Goal: Feedback & Contribution: Submit feedback/report problem

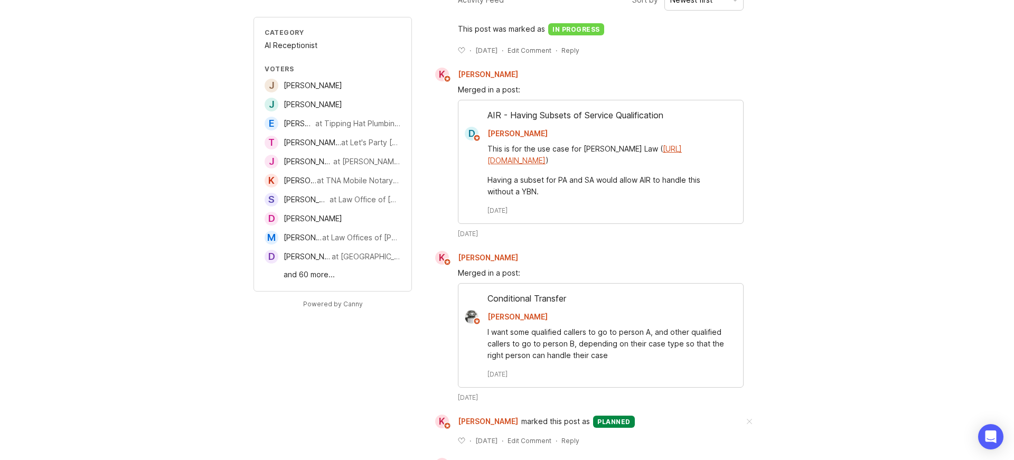
scroll to position [259, 0]
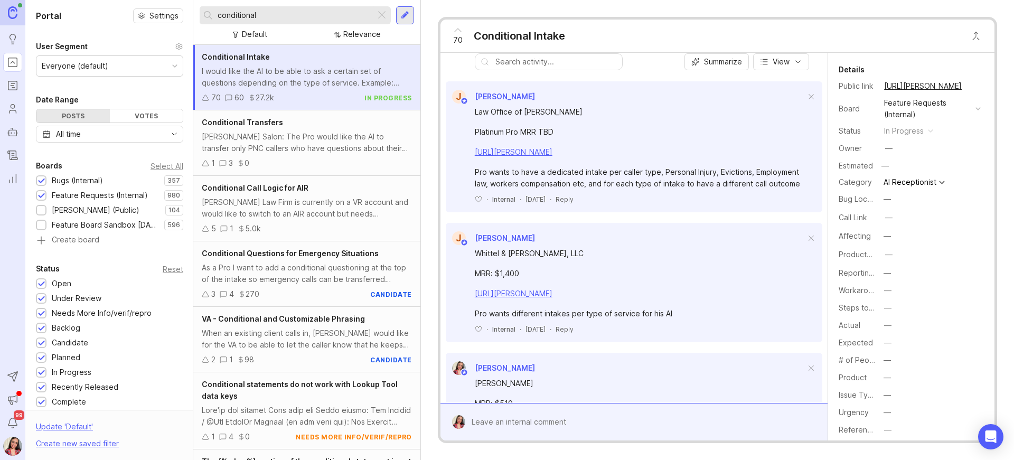
scroll to position [93, 0]
click at [536, 413] on div at bounding box center [641, 422] width 353 height 20
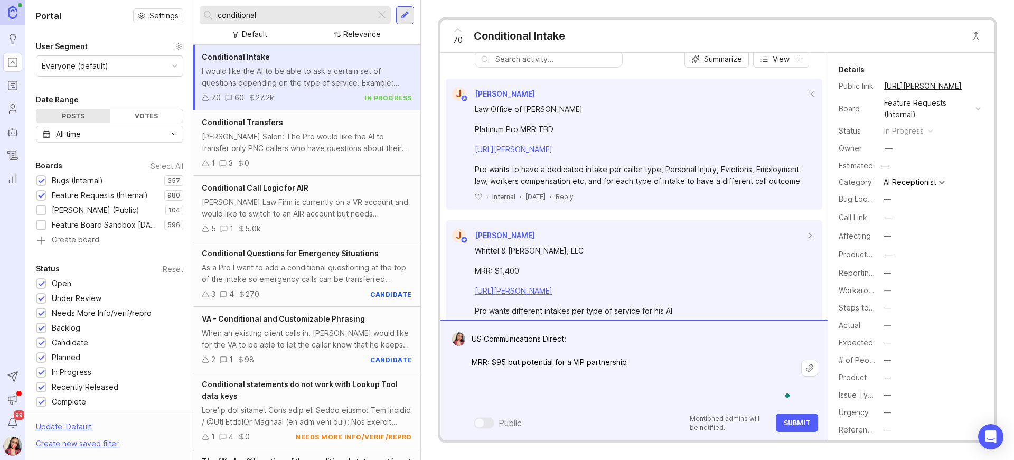
paste textarea "Greeting and hours: “We’re open 9 AM to 5 PM, weekdays. How can we help you [DA…"
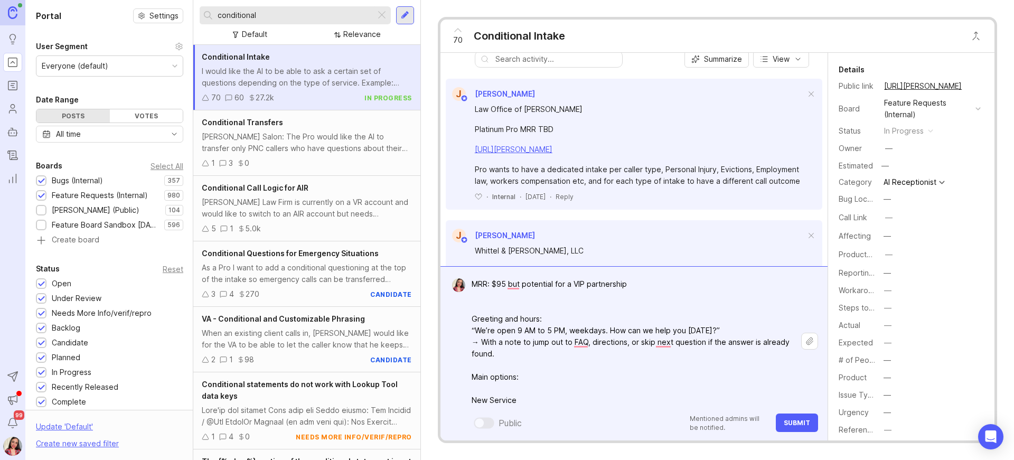
scroll to position [24, 0]
click at [497, 393] on textarea "US Communications Direct: MRR: $95 but potential for a VIP partnership Greeting…" at bounding box center [633, 458] width 336 height 415
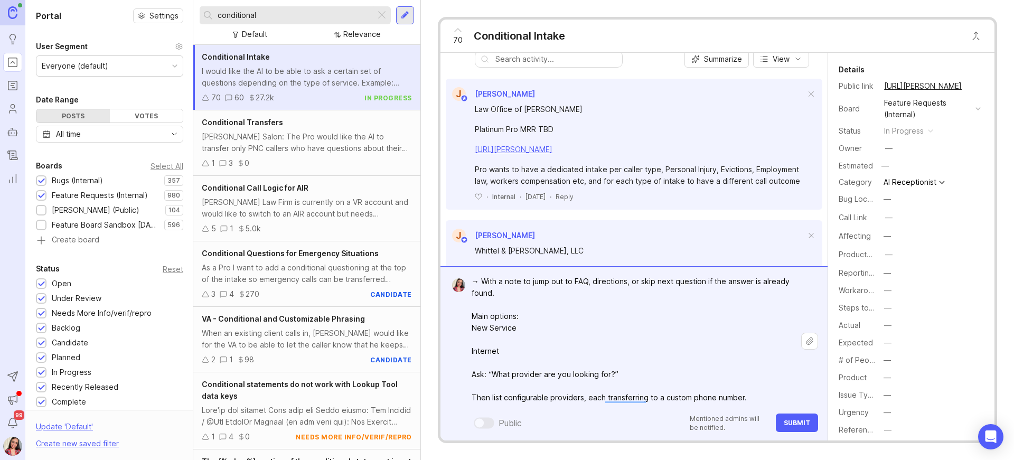
scroll to position [88, 0]
click at [495, 341] on textarea "US Communications Direct: MRR: $95 but potential for a VIP partnership Greeting…" at bounding box center [633, 388] width 336 height 403
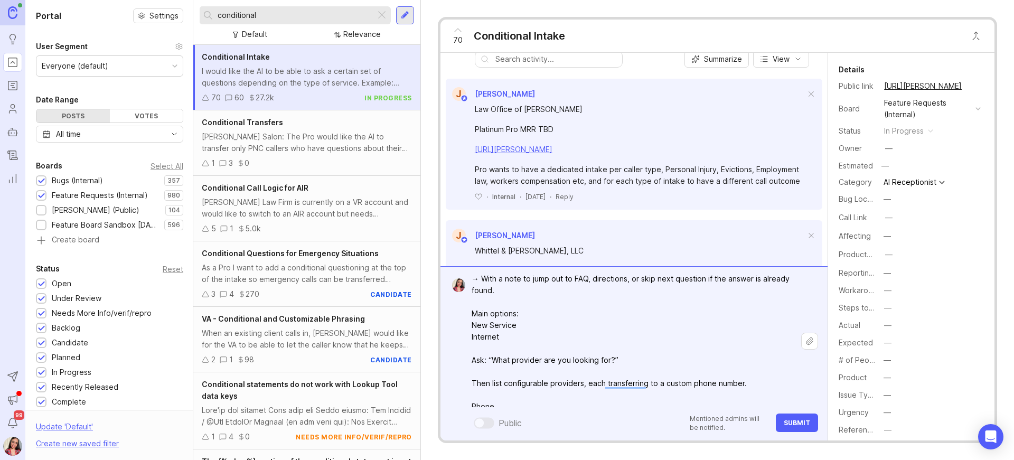
click at [497, 347] on textarea "US Communications Direct: MRR: $95 but potential for a VIP partnership Greeting…" at bounding box center [633, 383] width 336 height 392
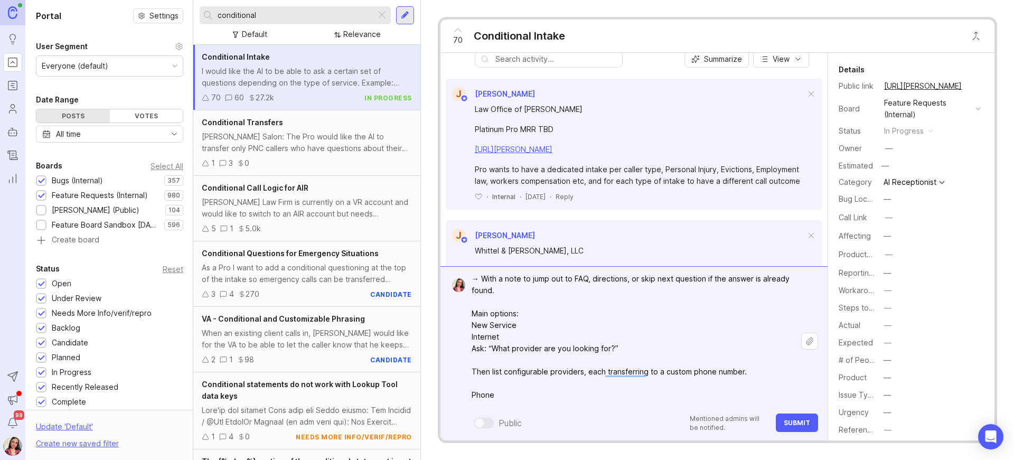
click at [497, 359] on textarea "US Communications Direct: MRR: $95 but potential for a VIP partnership Greeting…" at bounding box center [633, 377] width 336 height 380
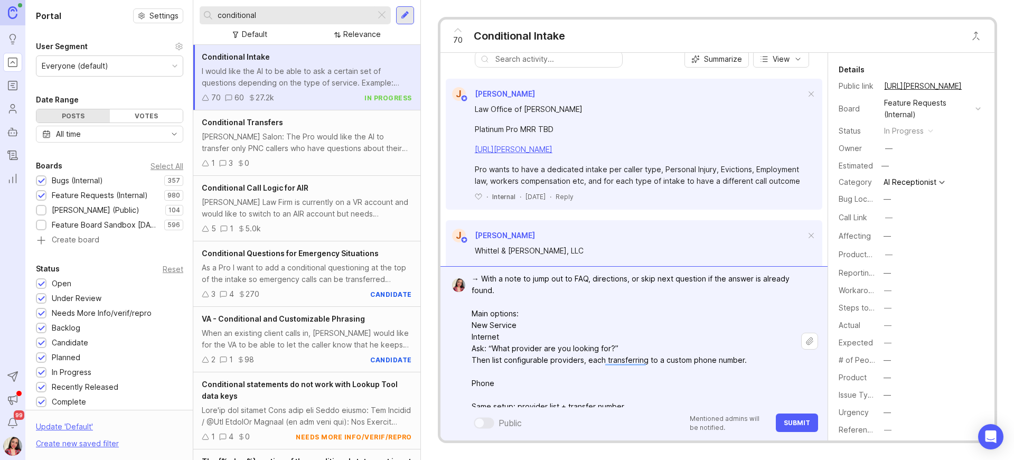
click at [496, 372] on textarea "US Communications Direct: MRR: $95 but potential for a VIP partnership Greeting…" at bounding box center [633, 371] width 336 height 369
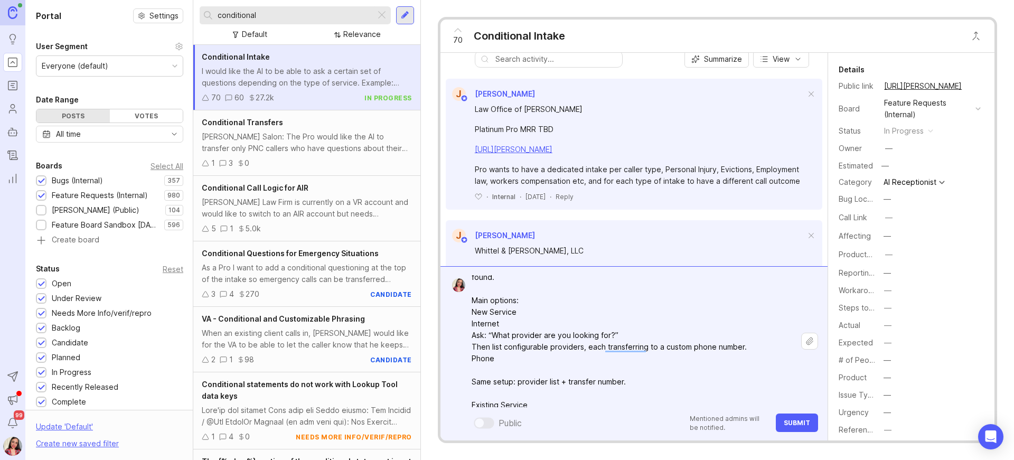
click at [497, 370] on textarea "US Communications Direct: MRR: $95 but potential for a VIP partnership Greeting…" at bounding box center [633, 352] width 336 height 357
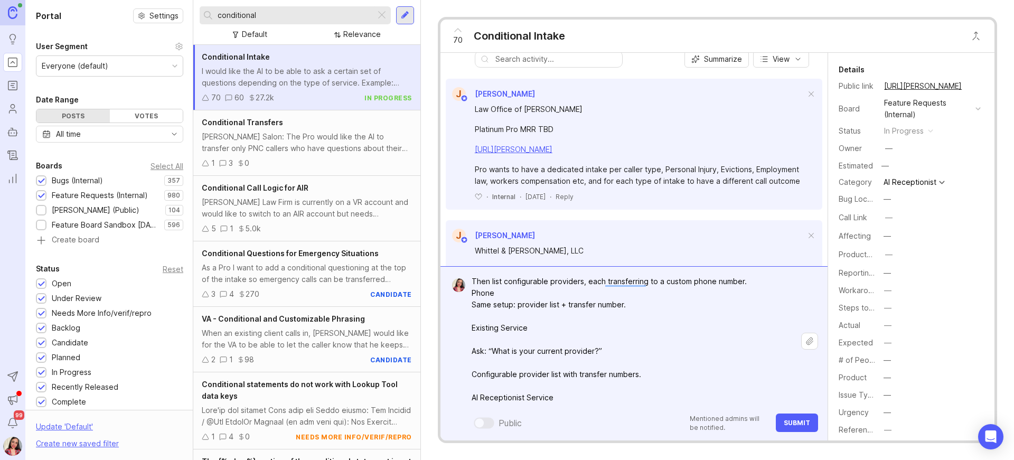
click at [490, 342] on textarea "US Communications Direct: MRR: $95 but potential for a VIP partnership Greeting…" at bounding box center [633, 281] width 336 height 345
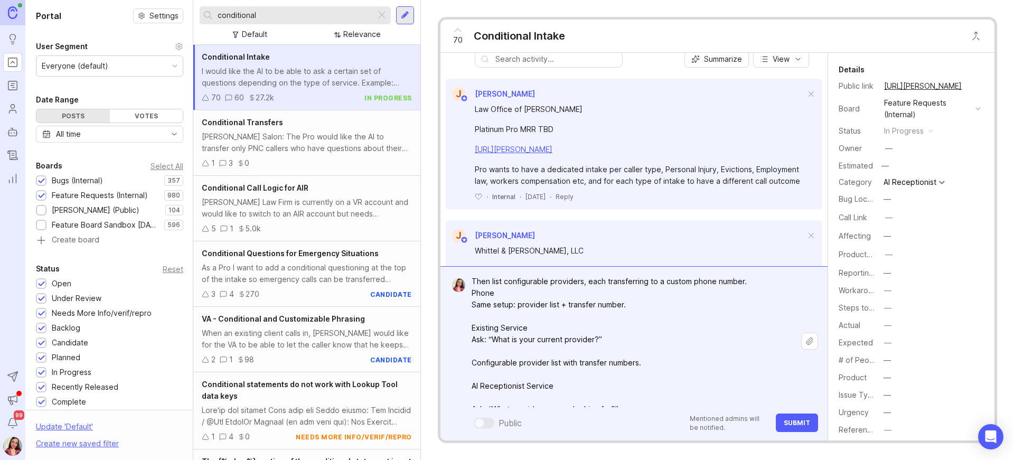
click at [496, 347] on textarea "US Communications Direct: MRR: $95 but potential for a VIP partnership Greeting…" at bounding box center [633, 276] width 336 height 334
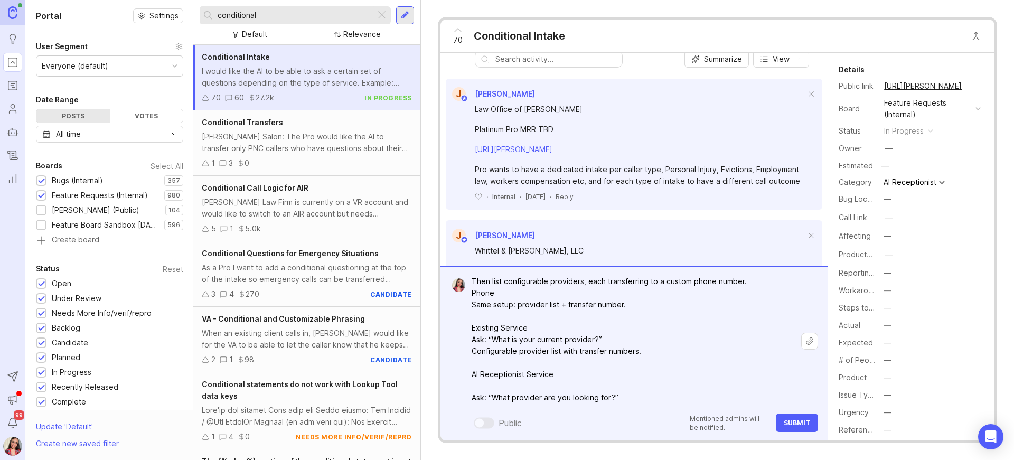
click at [495, 363] on textarea "US Communications Direct: MRR: $95 but potential for a VIP partnership Greeting…" at bounding box center [633, 270] width 336 height 322
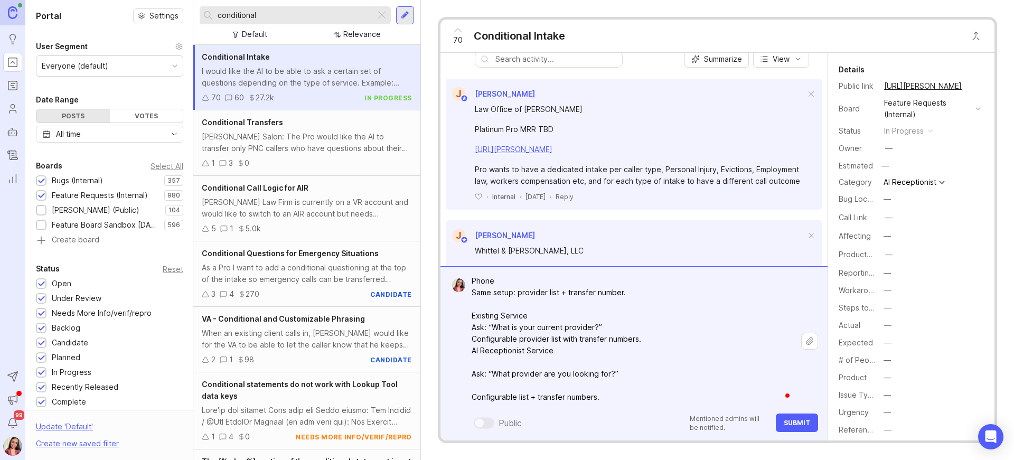
drag, startPoint x: 517, startPoint y: 363, endPoint x: 523, endPoint y: 360, distance: 6.6
click at [517, 363] on textarea "US Communications Direct: MRR: $95 but potential for a VIP partnership Greeting…" at bounding box center [633, 252] width 336 height 310
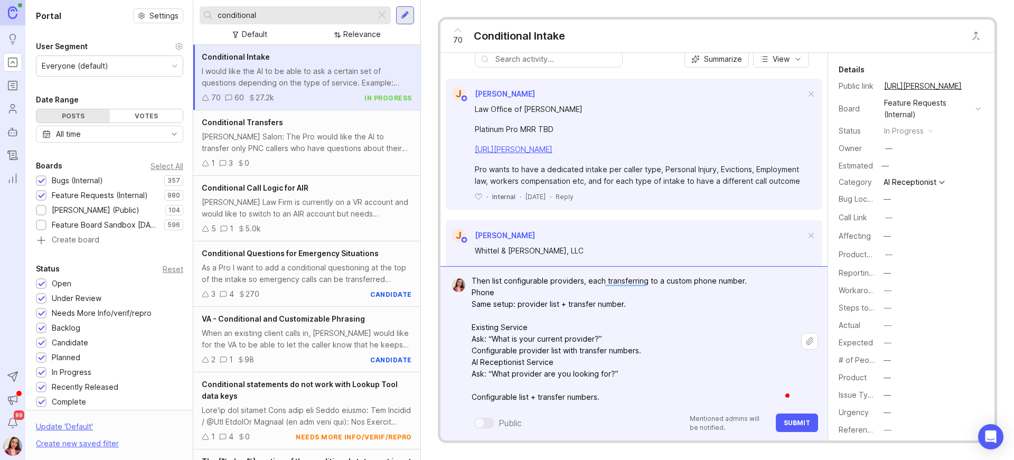
click at [498, 384] on textarea "US Communications Direct: MRR: $95 but potential for a VIP partnership Greeting…" at bounding box center [633, 257] width 336 height 299
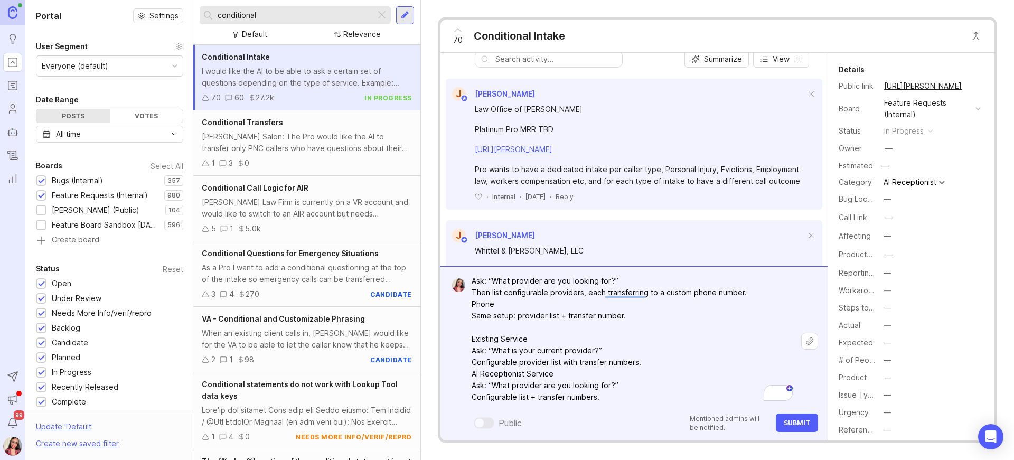
click at [620, 391] on textarea "US Communications Direct: MRR: $95 but potential for a VIP partnership Greeting…" at bounding box center [633, 263] width 336 height 287
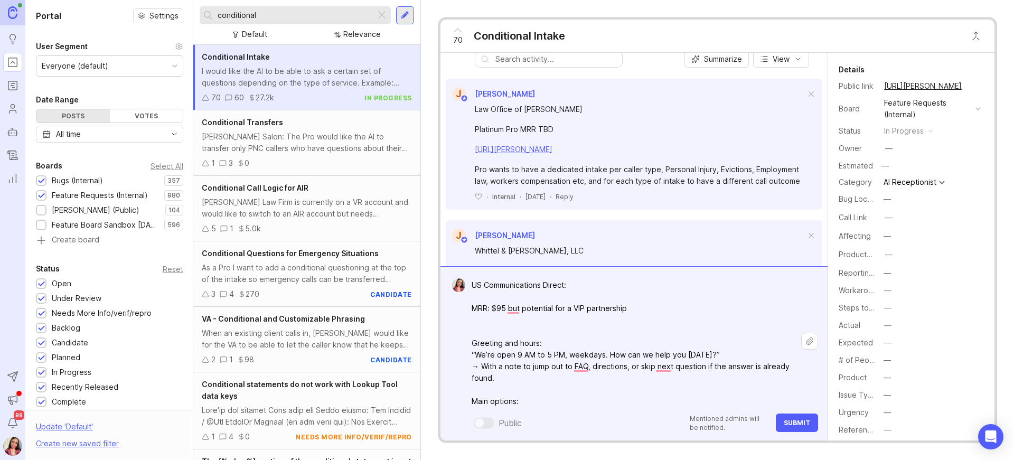
click at [486, 325] on textarea "US Communications Direct: MRR: $95 but potential for a VIP partnership Greeting…" at bounding box center [633, 418] width 336 height 287
paste textarea "[URL][PERSON_NAME]"
click at [642, 312] on textarea "US Communications Direct: MRR: $95 but potential for a VIP partnership [URL][PE…" at bounding box center [633, 418] width 336 height 287
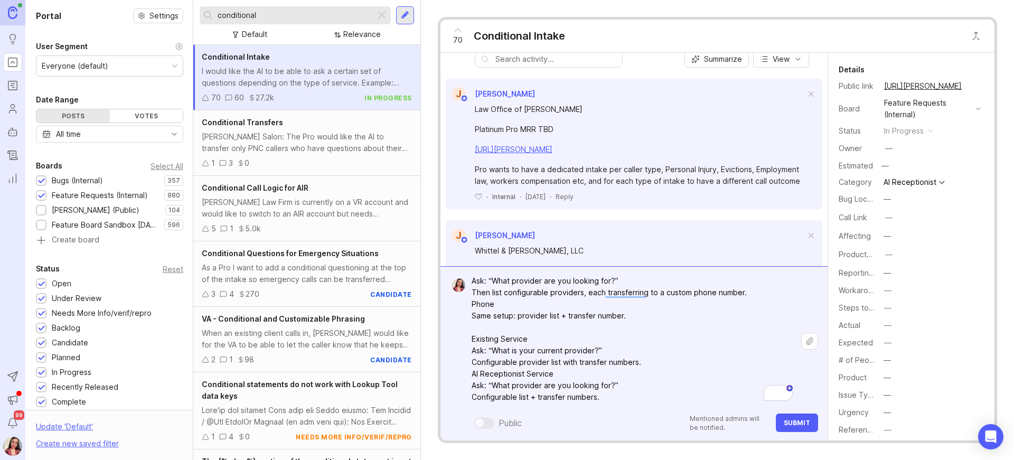
click at [637, 392] on textarea "US Communications Direct: MRR: $95 but potential for a VIP partnership [URL][PE…" at bounding box center [633, 257] width 336 height 299
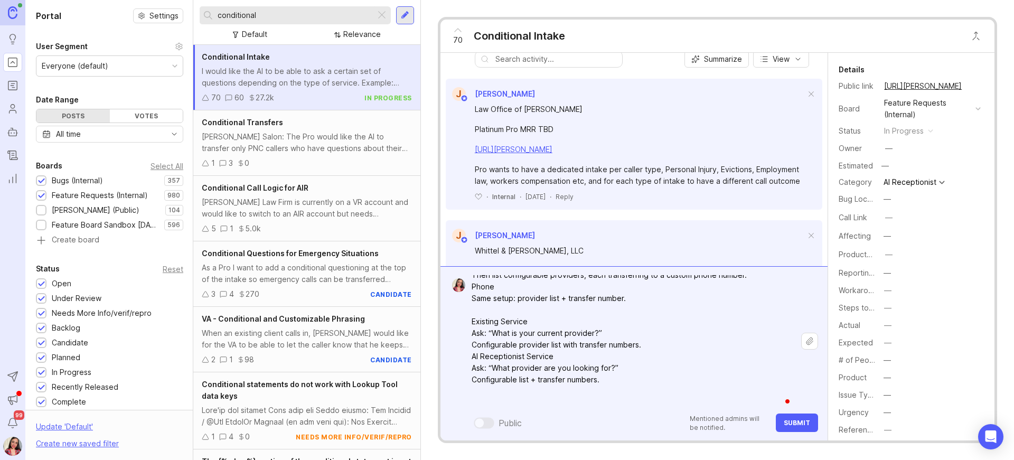
paste textarea "AI Receptionist Service Ask: “What provider are you looking for?” Configurable …"
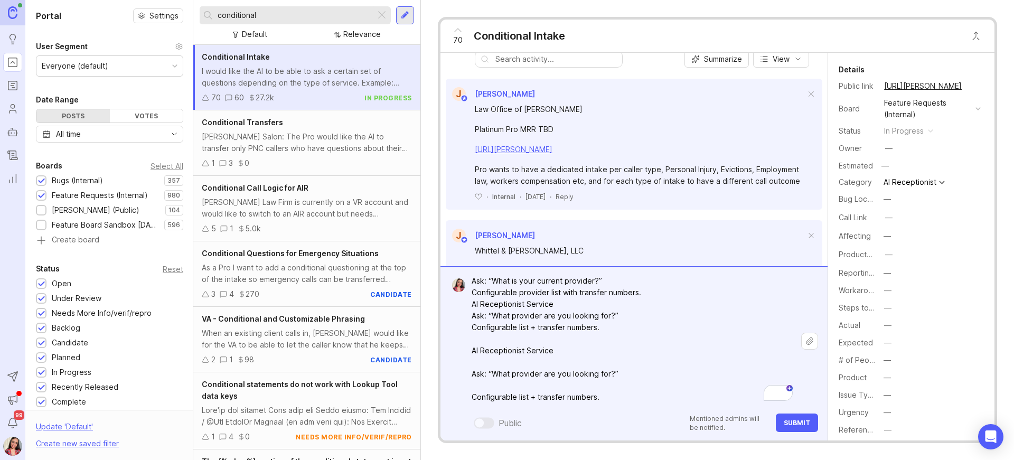
click at [530, 366] on textarea "US Communications Direct: MRR: $95 but potential for a VIP partnership [URL][PE…" at bounding box center [633, 223] width 336 height 369
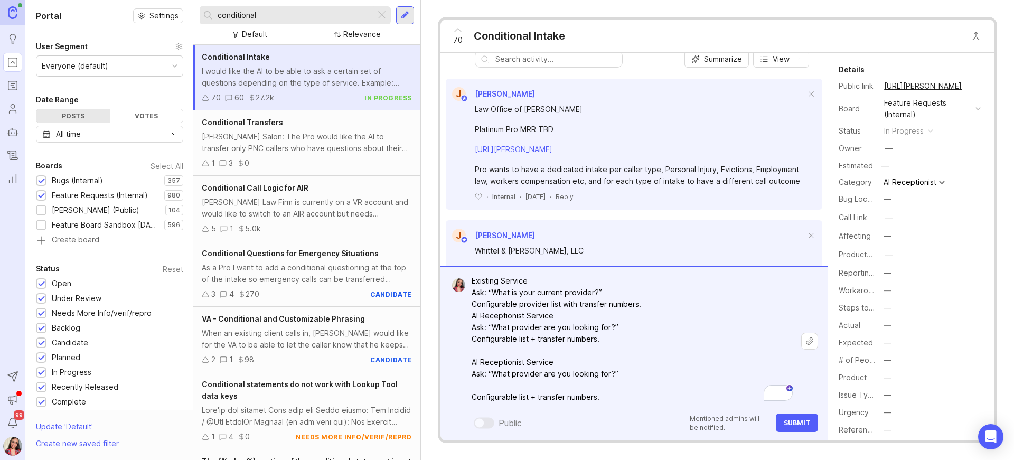
drag, startPoint x: 516, startPoint y: 388, endPoint x: 552, endPoint y: 383, distance: 36.2
click at [516, 388] on textarea "US Communications Direct: MRR: $95 but potential for a VIP partnership [URL][PE…" at bounding box center [633, 228] width 336 height 357
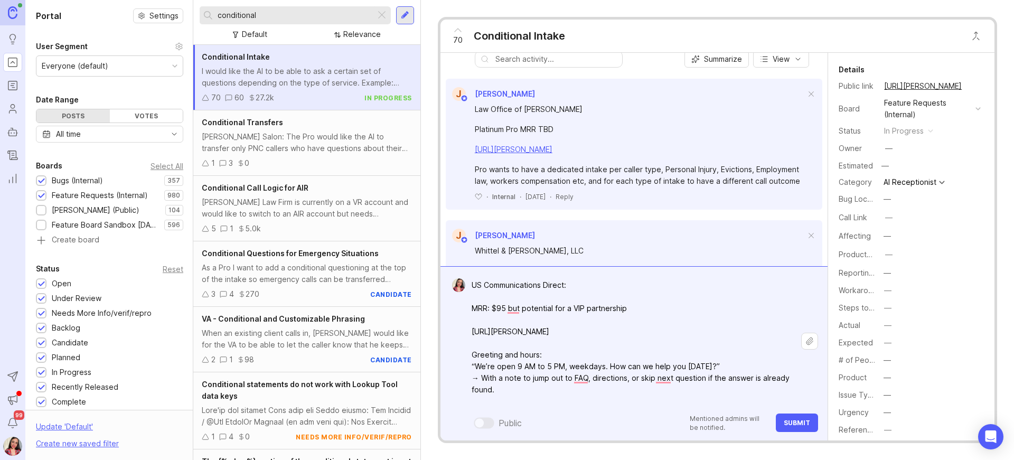
type textarea "US Communications Direct: MRR: $95 but potential for a VIP partnership [URL][PE…"
click at [792, 421] on span "Submit" at bounding box center [796, 423] width 26 height 8
